Goal: Transaction & Acquisition: Subscribe to service/newsletter

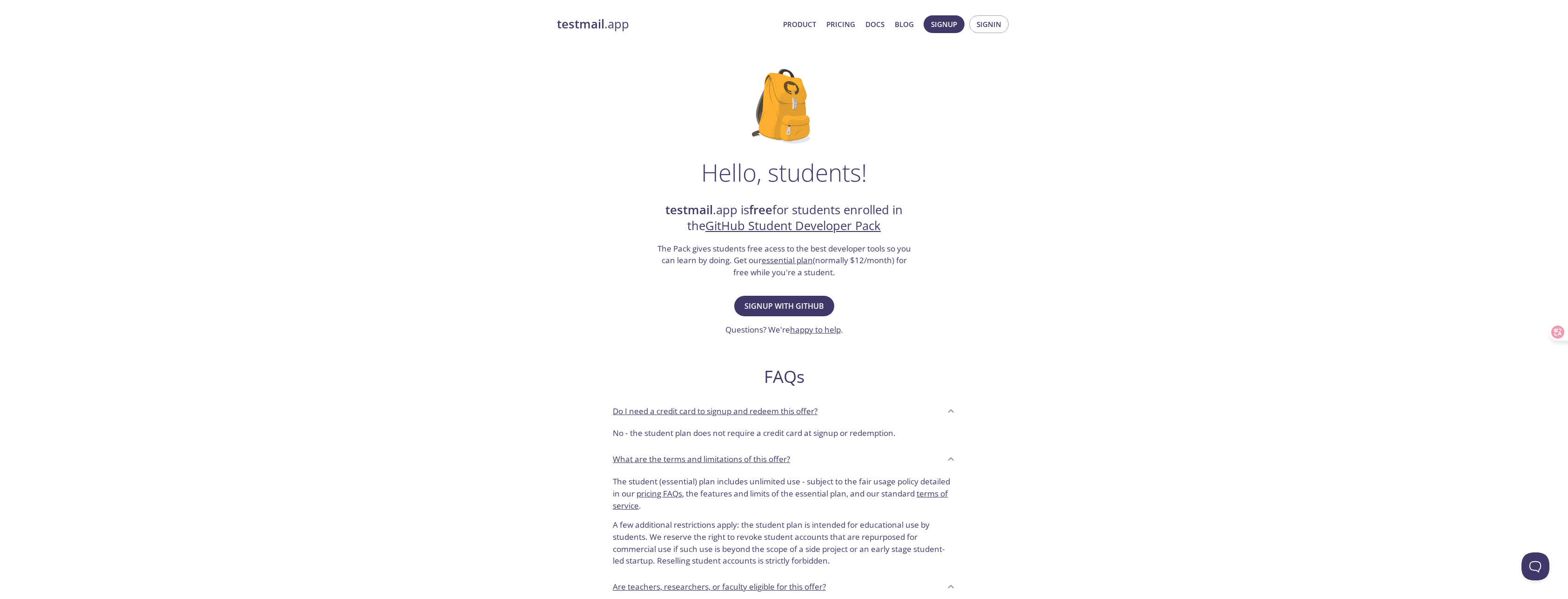
click at [1167, 257] on div "testmail .app Product Pricing Docs Blog Signup Signin Hello, students! testmail…" at bounding box center [784, 414] width 1568 height 809
click at [787, 305] on span "Signup with GitHub" at bounding box center [784, 306] width 80 height 13
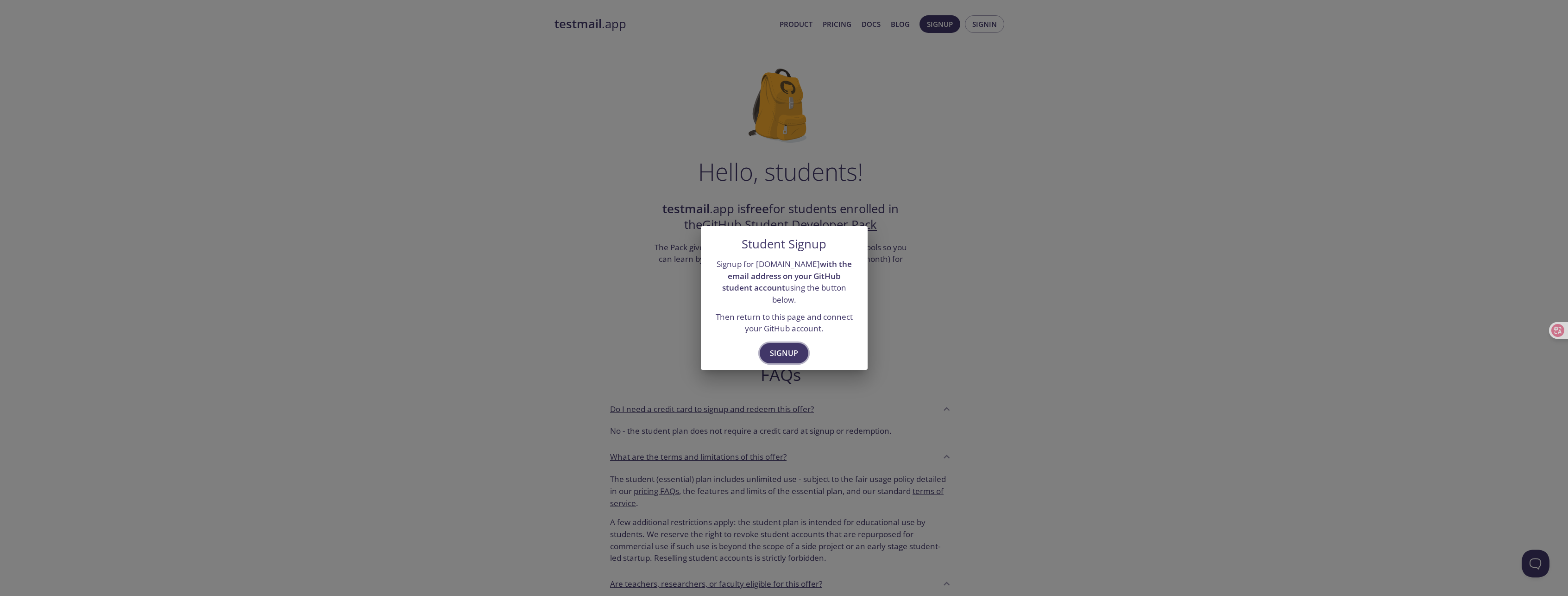
click at [788, 346] on span "Signup" at bounding box center [784, 353] width 28 height 13
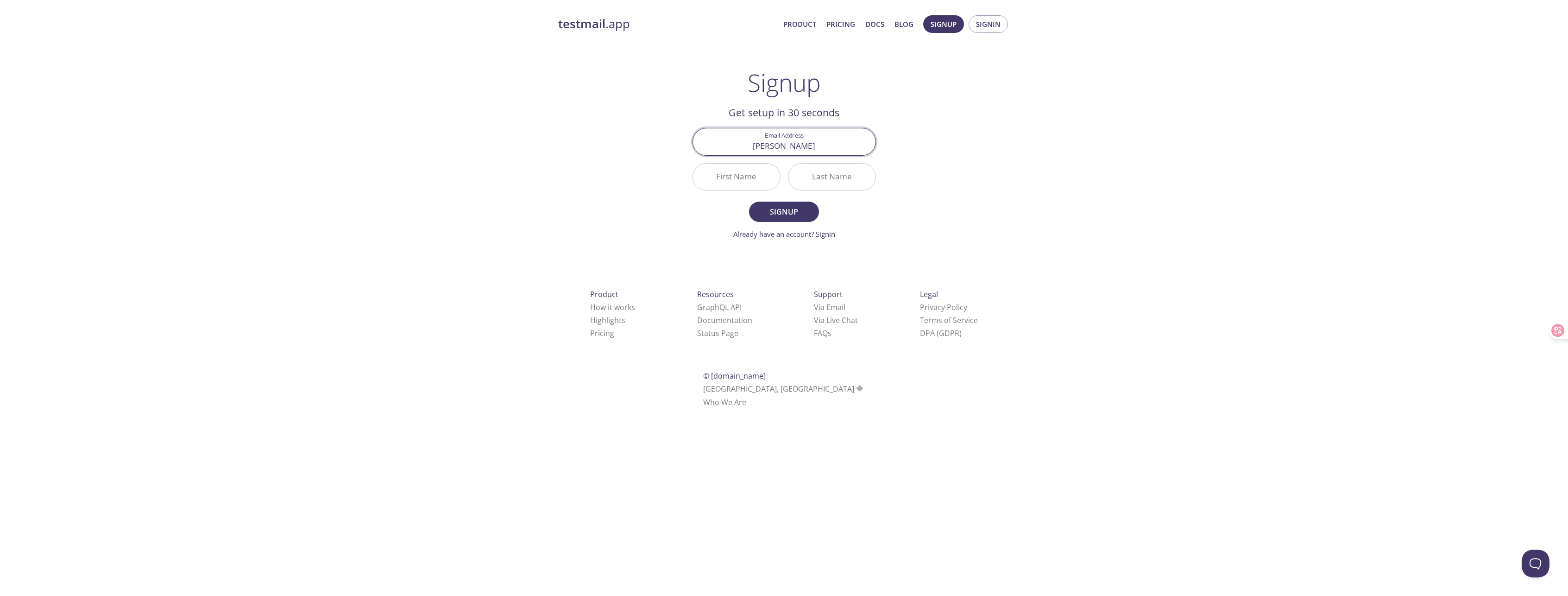
type input "[PERSON_NAME][EMAIL_ADDRESS][PERSON_NAME][DOMAIN_NAME]"
click at [757, 182] on input "First Name" at bounding box center [736, 177] width 87 height 26
drag, startPoint x: 729, startPoint y: 179, endPoint x: 675, endPoint y: 177, distance: 54.0
click at [675, 177] on div "testmail .app Product Pricing Docs Blog Signup Signin Signup Get setup in 30 se…" at bounding box center [784, 221] width 474 height 425
type input "ZHIFENG"
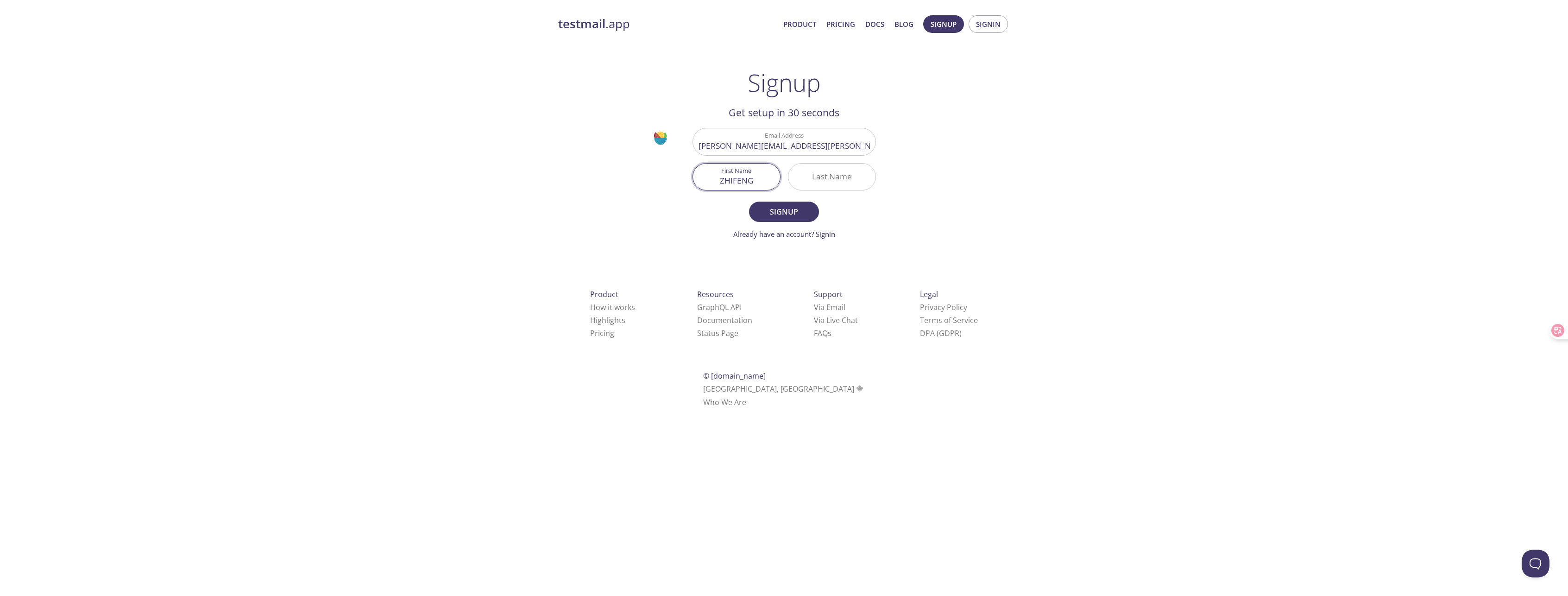
click at [823, 182] on input "Last Name" at bounding box center [831, 177] width 87 height 26
type input "[PERSON_NAME]"
click at [797, 212] on span "Signup" at bounding box center [784, 212] width 49 height 13
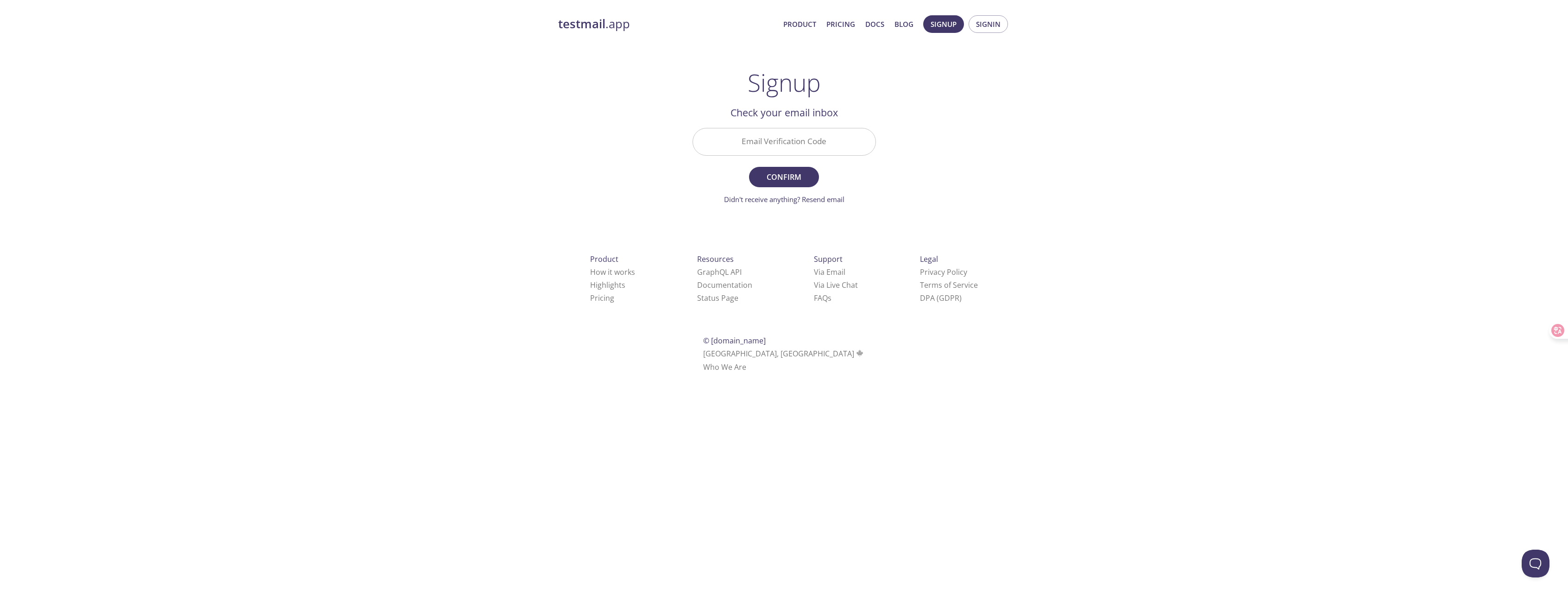
click at [790, 155] on input "Email Verification Code" at bounding box center [784, 141] width 183 height 26
type input "VEVBGK4"
click at [799, 175] on span "Confirm" at bounding box center [784, 177] width 49 height 13
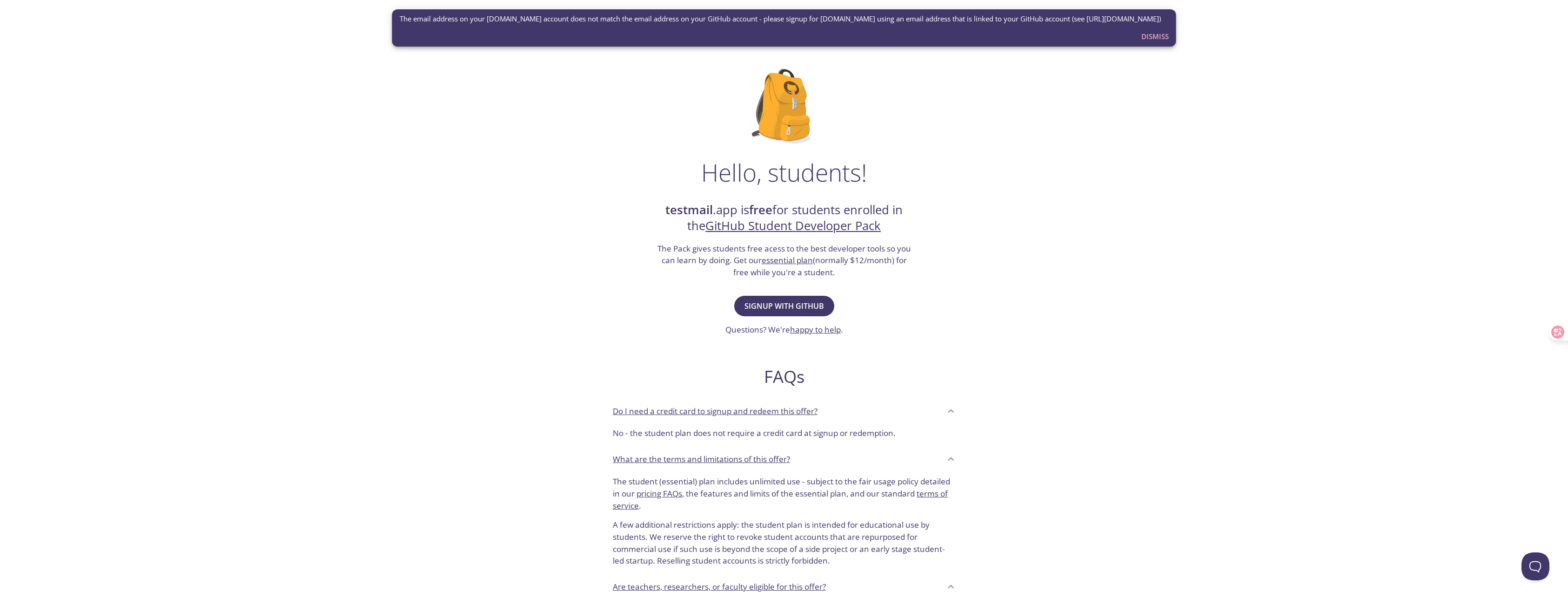
click at [1126, 110] on div "testmail .app Product Pricing Docs Blog Console Hello, students! testmail .app …" at bounding box center [784, 414] width 1568 height 809
click at [795, 309] on span "Signup with GitHub" at bounding box center [784, 306] width 80 height 13
drag, startPoint x: 400, startPoint y: 30, endPoint x: 511, endPoint y: 29, distance: 111.0
click at [511, 24] on span "The email address on your testmail.app account does not match the email address…" at bounding box center [780, 19] width 761 height 10
click at [794, 305] on span "Signup with GitHub" at bounding box center [784, 306] width 80 height 13
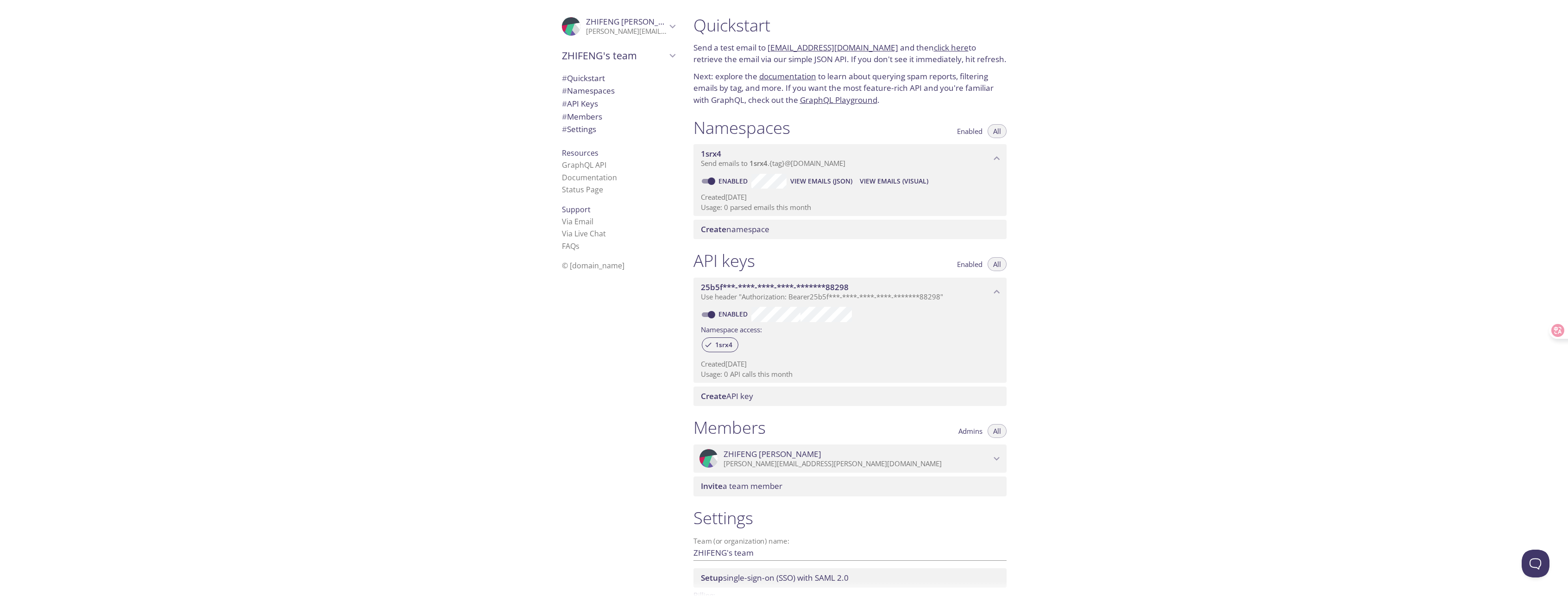
scroll to position [63, 0]
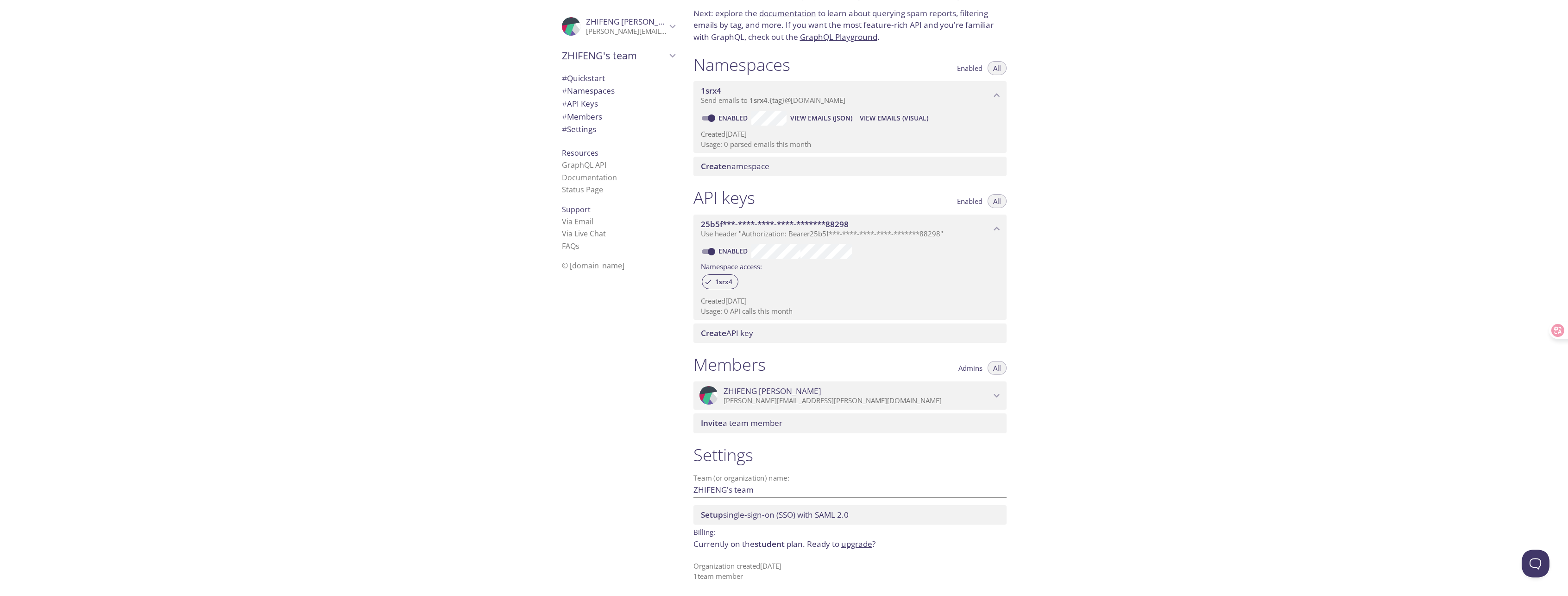
click at [1156, 240] on div "Quickstart Send a test email to 1srx4.test@inbox.testmail.app and then click he…" at bounding box center [1127, 298] width 882 height 596
click at [1380, 370] on div "Quickstart Send a test email to 1srx4.test@inbox.testmail.app and then click he…" at bounding box center [1127, 298] width 882 height 596
click at [853, 546] on link "upgrade" at bounding box center [857, 544] width 31 height 11
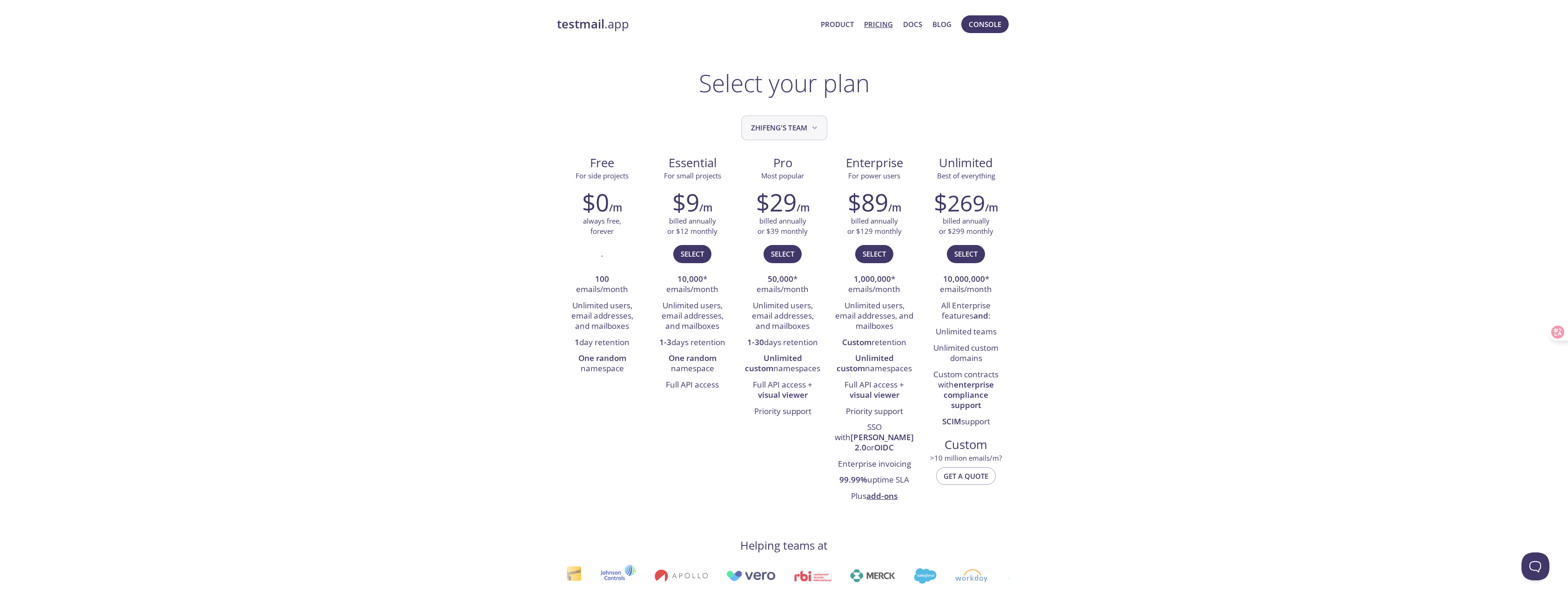
click at [813, 121] on span "ZHIFENG's team" at bounding box center [785, 127] width 69 height 12
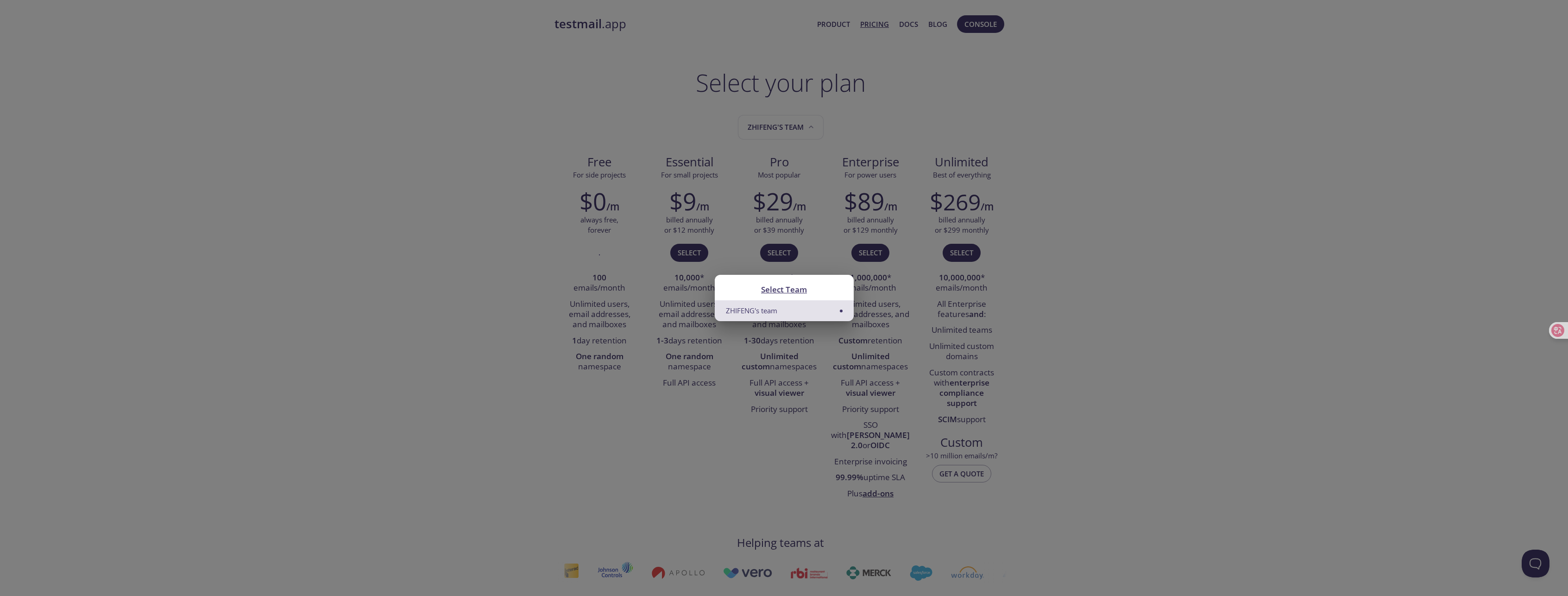
click at [1127, 116] on div "Select Team ZHIFENG's team" at bounding box center [784, 298] width 1568 height 596
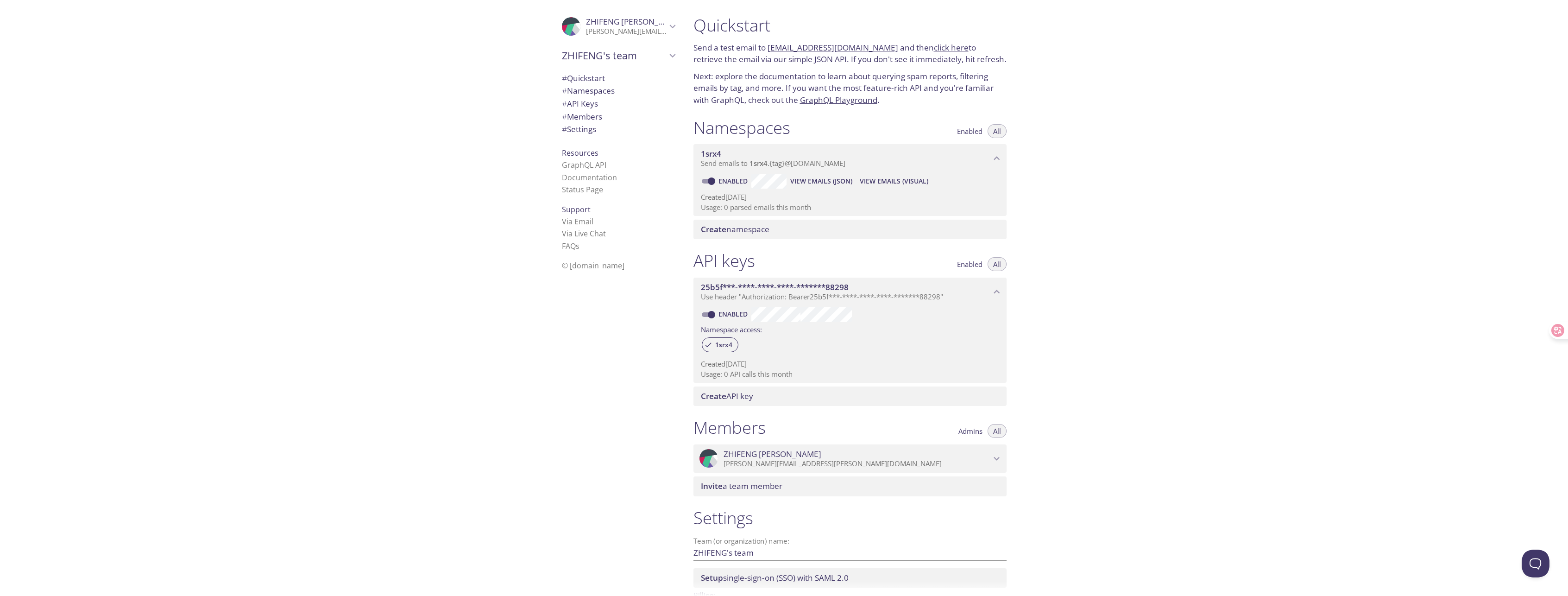
scroll to position [63, 0]
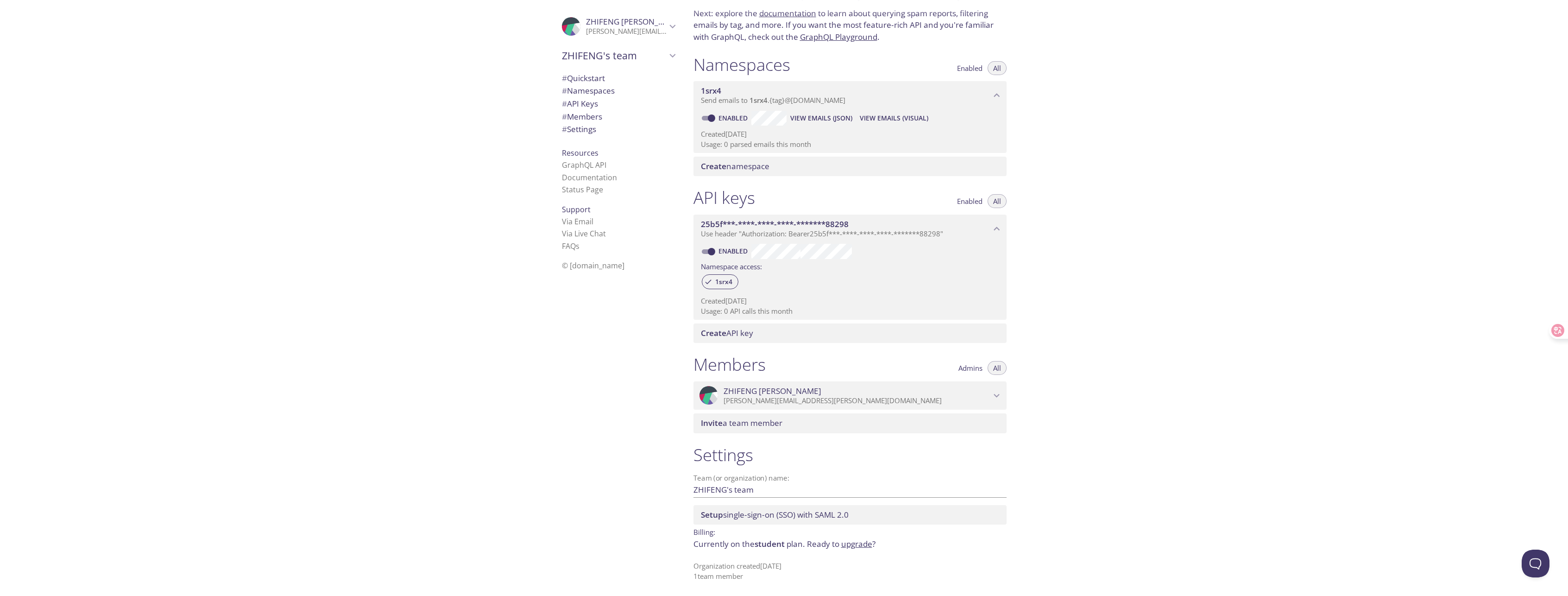
click at [764, 545] on span "student" at bounding box center [769, 544] width 30 height 11
click at [766, 545] on span "student" at bounding box center [769, 544] width 30 height 11
click at [773, 545] on span "student" at bounding box center [769, 544] width 30 height 11
click at [791, 543] on p "Currently on the student plan. Ready to upgrade ?" at bounding box center [850, 544] width 313 height 12
drag, startPoint x: 803, startPoint y: 543, endPoint x: 756, endPoint y: 543, distance: 47.0
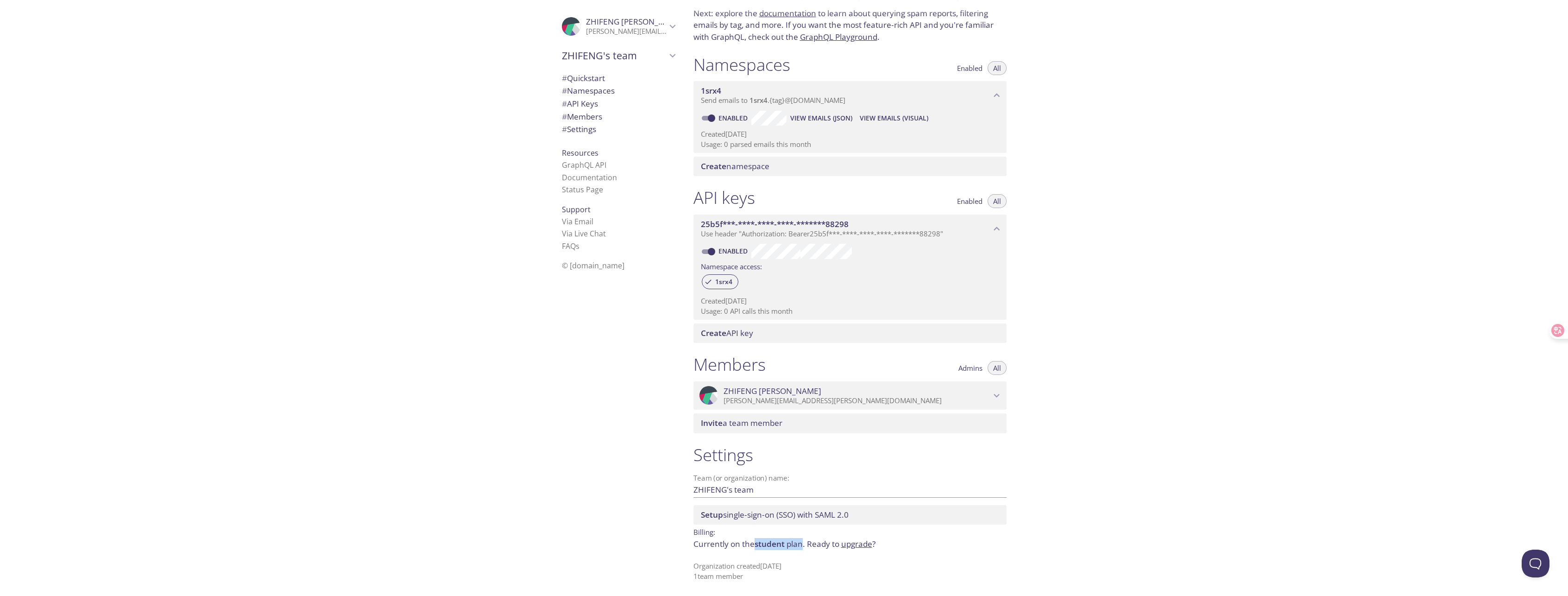
click at [756, 543] on p "Currently on the student plan. Ready to upgrade ?" at bounding box center [850, 544] width 313 height 12
copy p "student plan"
click at [1182, 296] on div "Quickstart Send a test email to 1srx4.test@inbox.testmail.app and then click he…" at bounding box center [1127, 298] width 882 height 596
click at [817, 167] on span "Create namespace" at bounding box center [852, 166] width 302 height 10
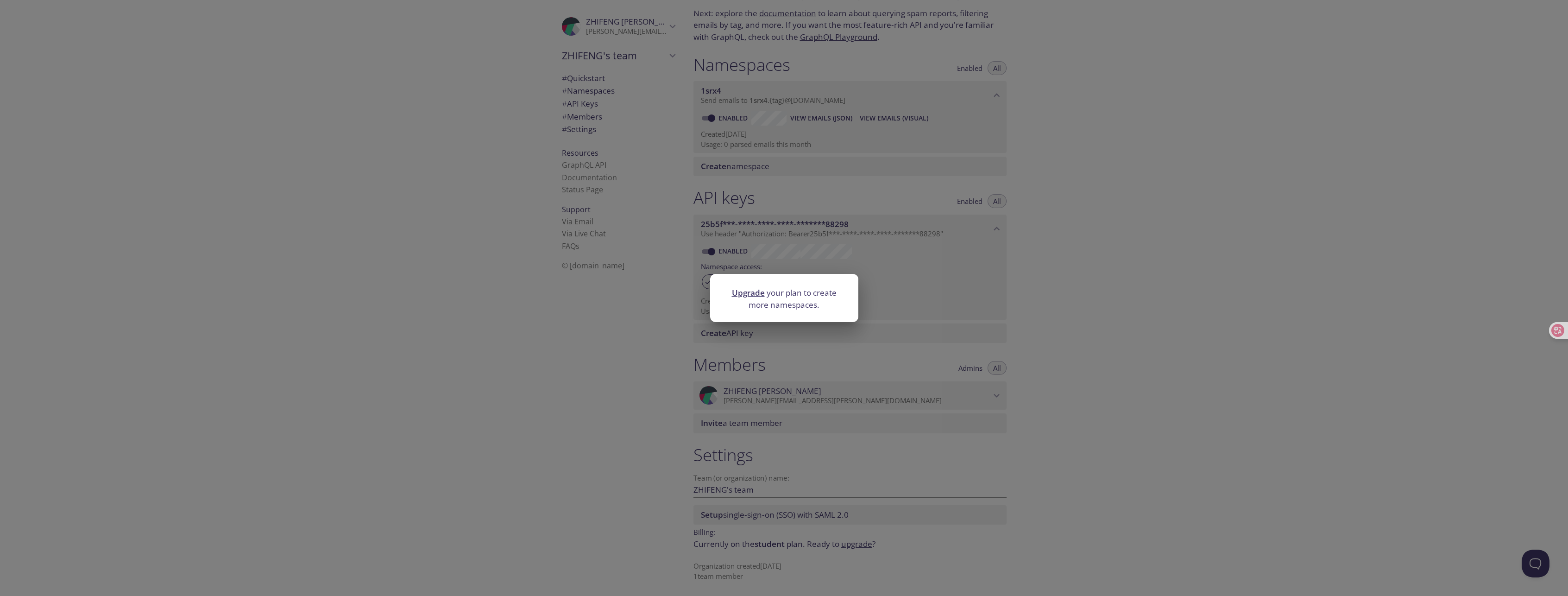
click at [1155, 216] on div "Upgrade your plan to create more namespaces." at bounding box center [784, 298] width 1568 height 596
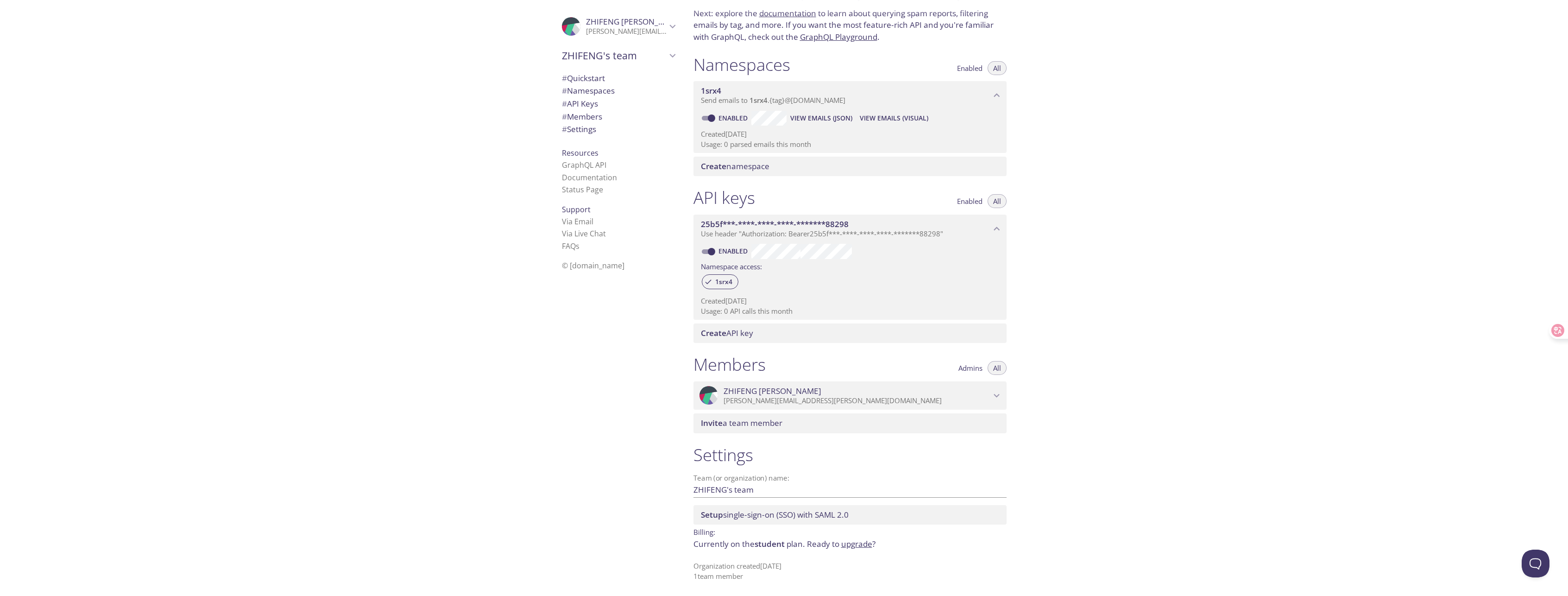
click at [1198, 164] on div "Quickstart Send a test email to 1srx4.test@inbox.testmail.app and then click he…" at bounding box center [1127, 298] width 882 height 596
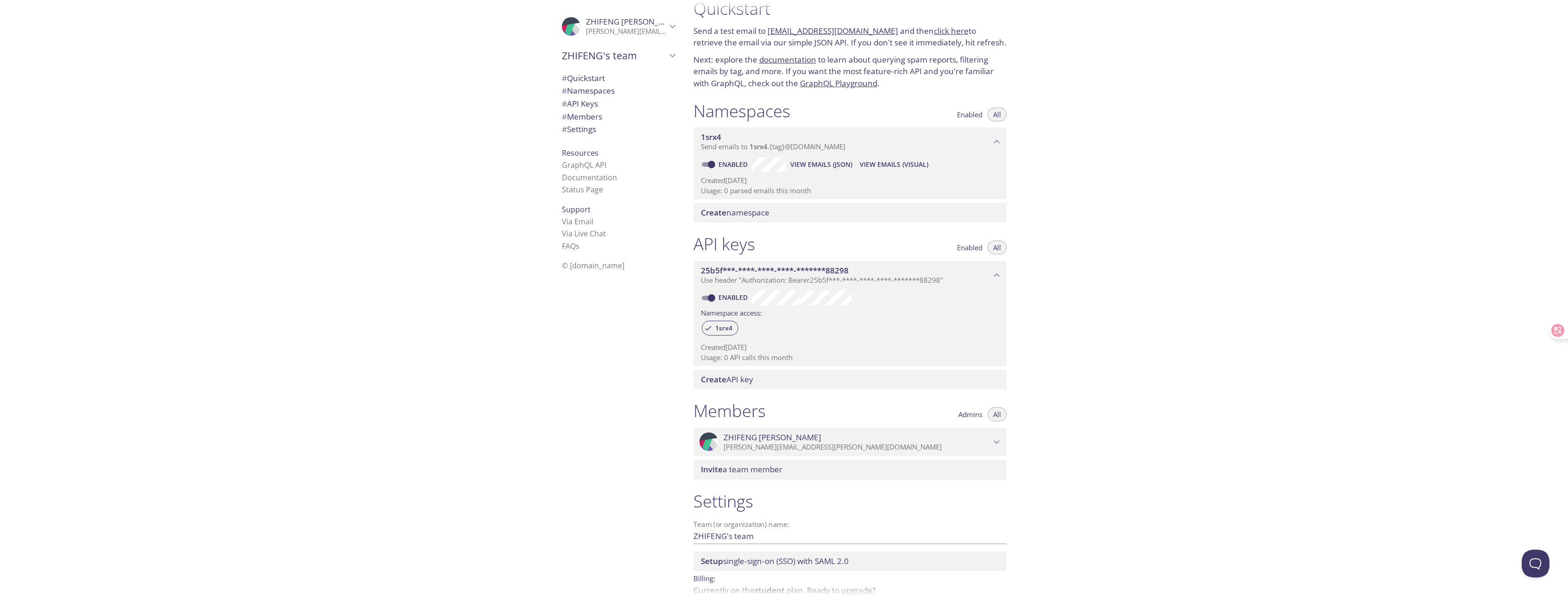
scroll to position [0, 0]
